Goal: Information Seeking & Learning: Learn about a topic

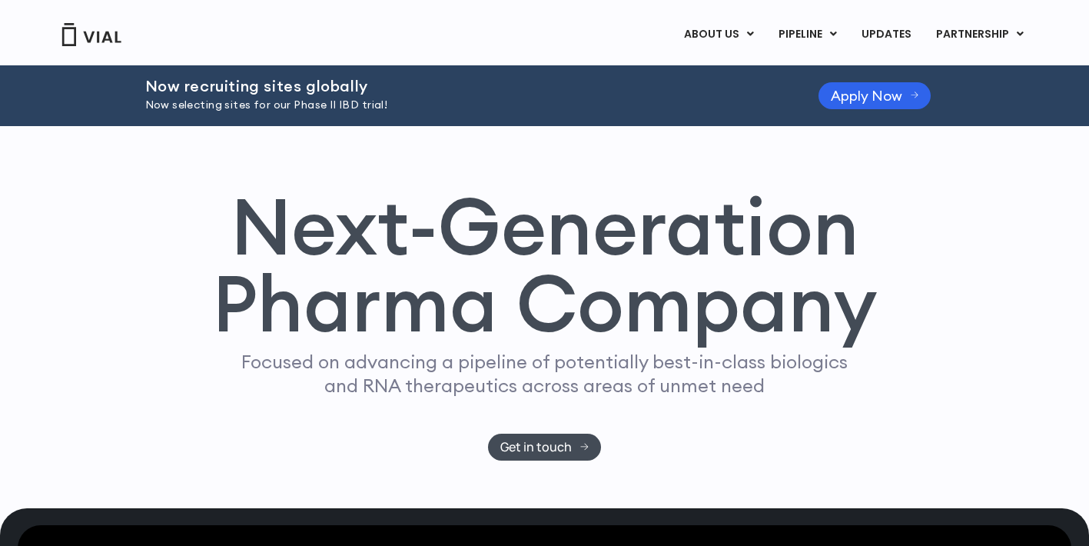
click at [98, 28] on img at bounding box center [91, 34] width 61 height 23
click at [318, 52] on div "ABOUT US ABOUT US CAREERS CONTACT US PIPELINE TL1A HLE PHASE 2 INHBE/ACTIVIN E …" at bounding box center [545, 32] width 1014 height 65
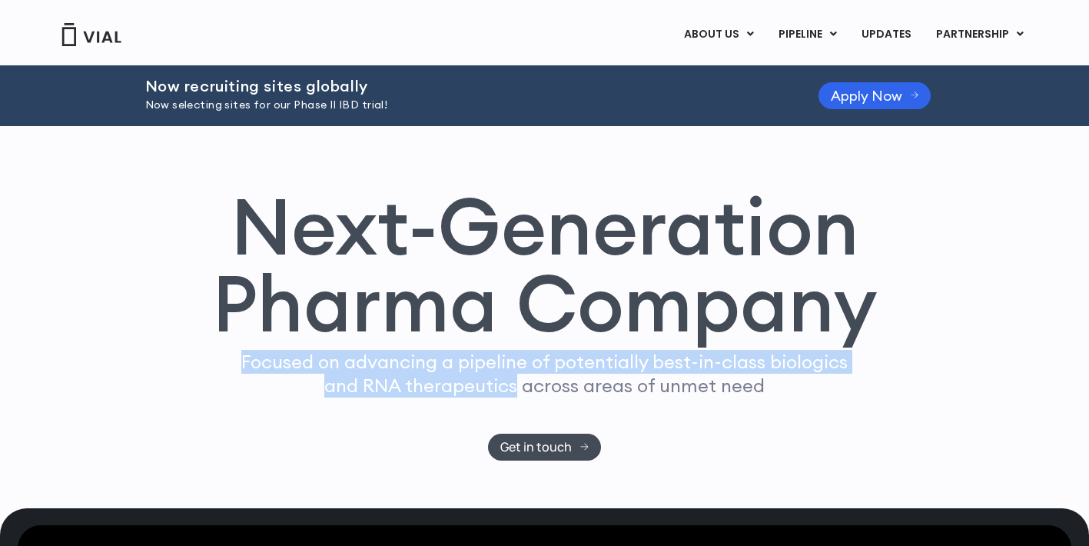
drag, startPoint x: 244, startPoint y: 364, endPoint x: 519, endPoint y: 390, distance: 276.3
click at [519, 390] on p "Focused on advancing a pipeline of potentially best-in-class biologics and RNA …" at bounding box center [544, 374] width 619 height 48
copy p "Focused on advancing a pipeline of potentially best-in-class biologics and RNA …"
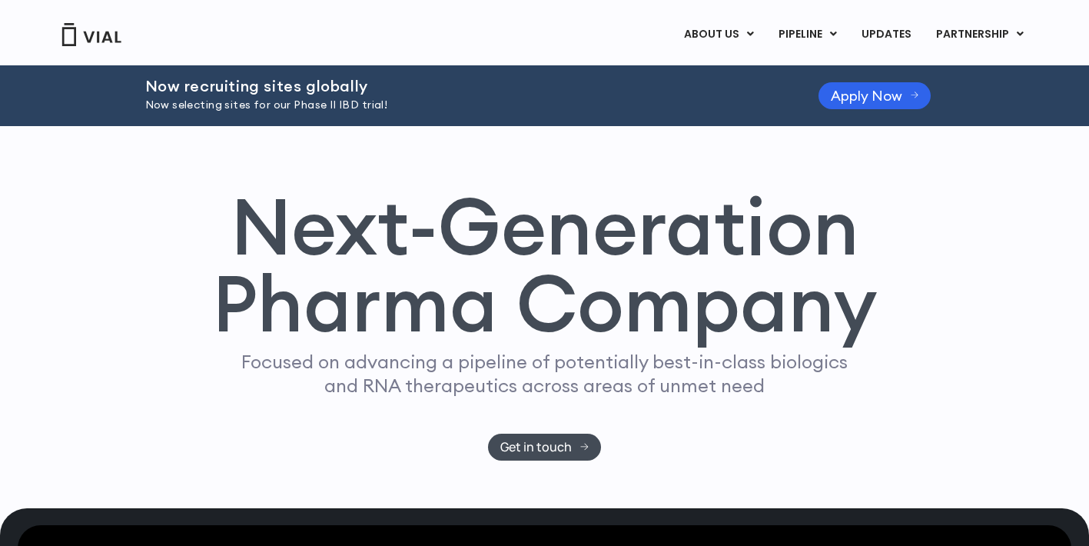
click at [33, 361] on div "Next-Generation Pharma Company Focused on advancing a pipeline of potentially b…" at bounding box center [544, 323] width 1089 height 273
